Goal: Information Seeking & Learning: Learn about a topic

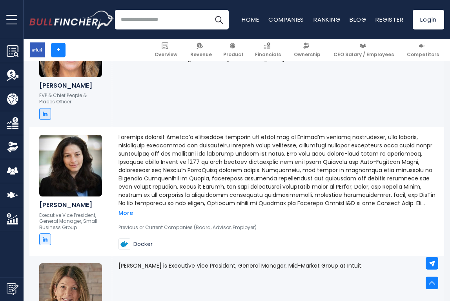
scroll to position [761, 0]
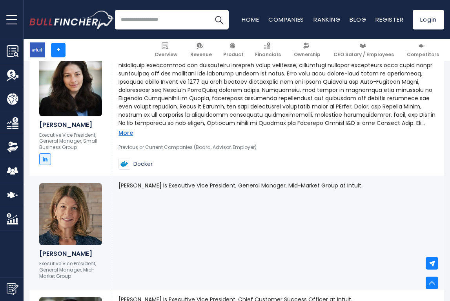
click at [129, 132] on link "More" at bounding box center [126, 132] width 15 height 7
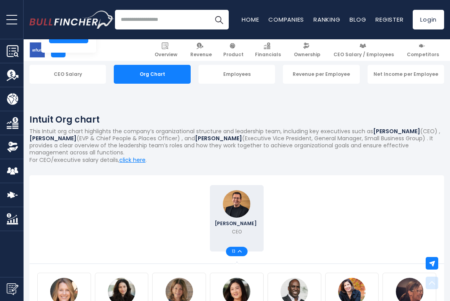
scroll to position [0, 0]
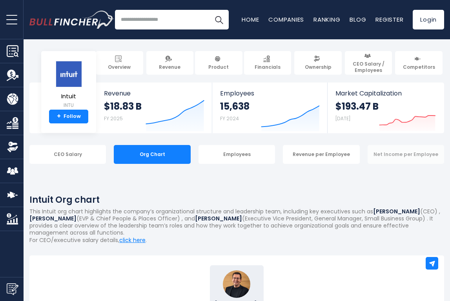
click at [384, 152] on div "Net Income per Employee" at bounding box center [406, 154] width 77 height 19
click at [392, 154] on div "Net Income per Employee" at bounding box center [406, 154] width 77 height 19
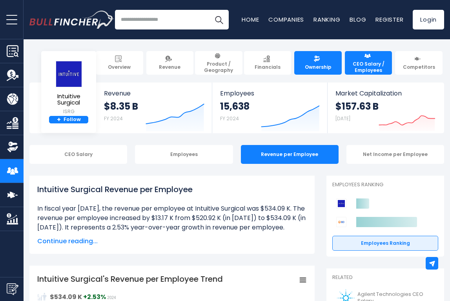
click at [311, 59] on link "Ownership" at bounding box center [319, 63] width 48 height 24
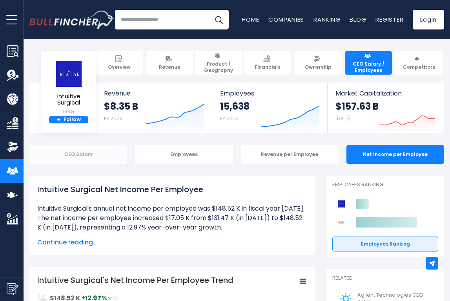
click at [80, 154] on div "CEO Salary" at bounding box center [78, 154] width 98 height 19
